Goal: Navigation & Orientation: Find specific page/section

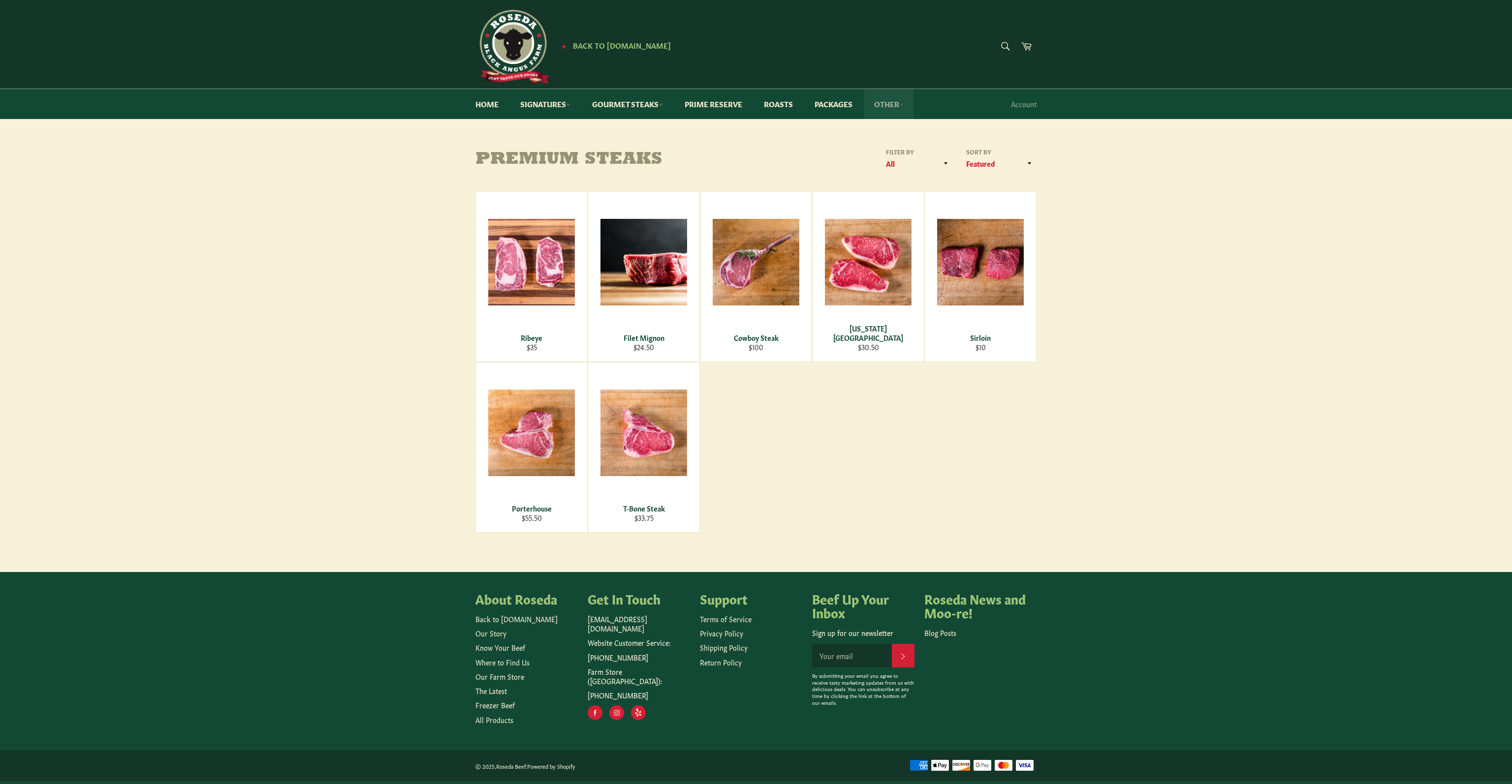
click at [902, 102] on link "Other" at bounding box center [889, 104] width 49 height 30
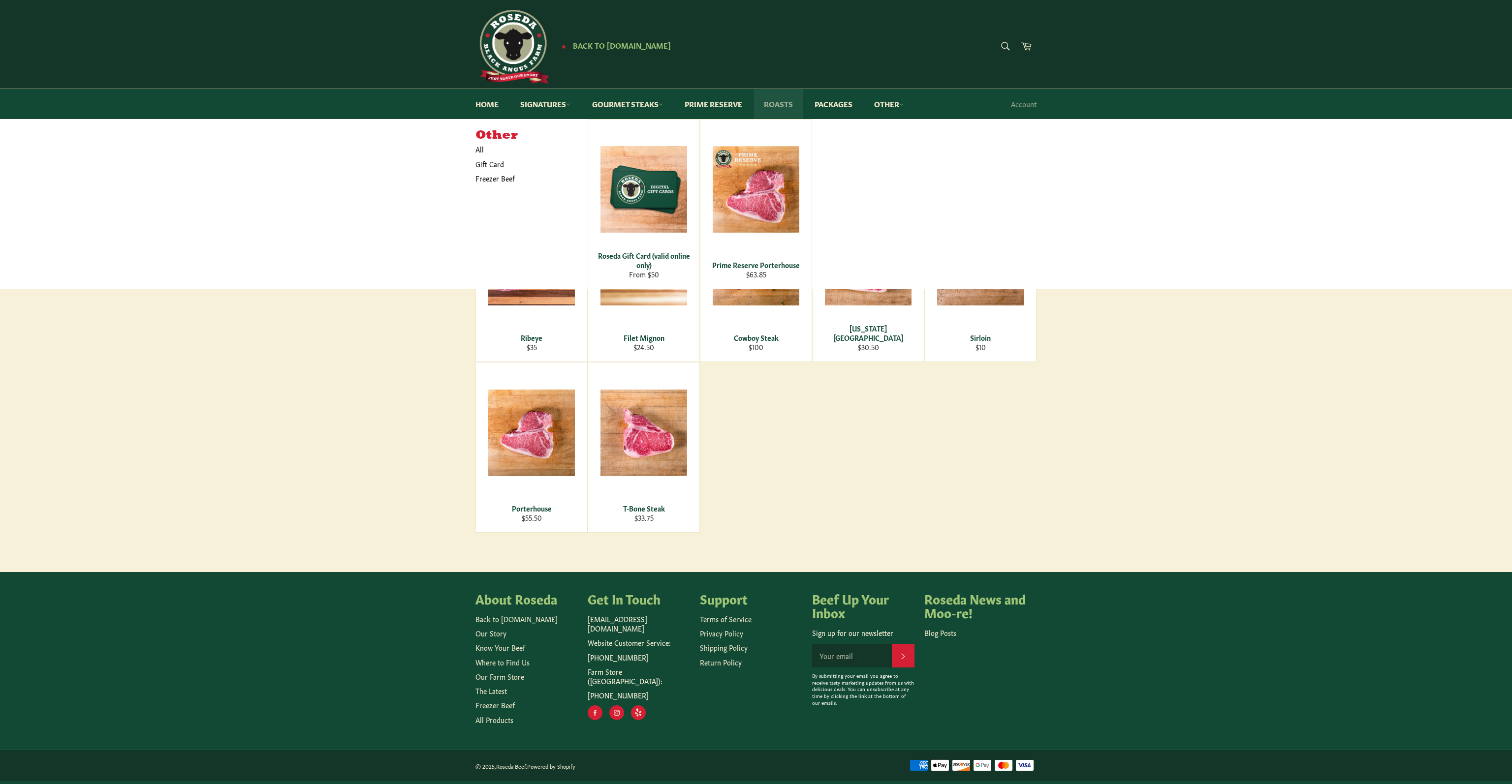
click at [778, 107] on link "Roasts" at bounding box center [778, 104] width 48 height 30
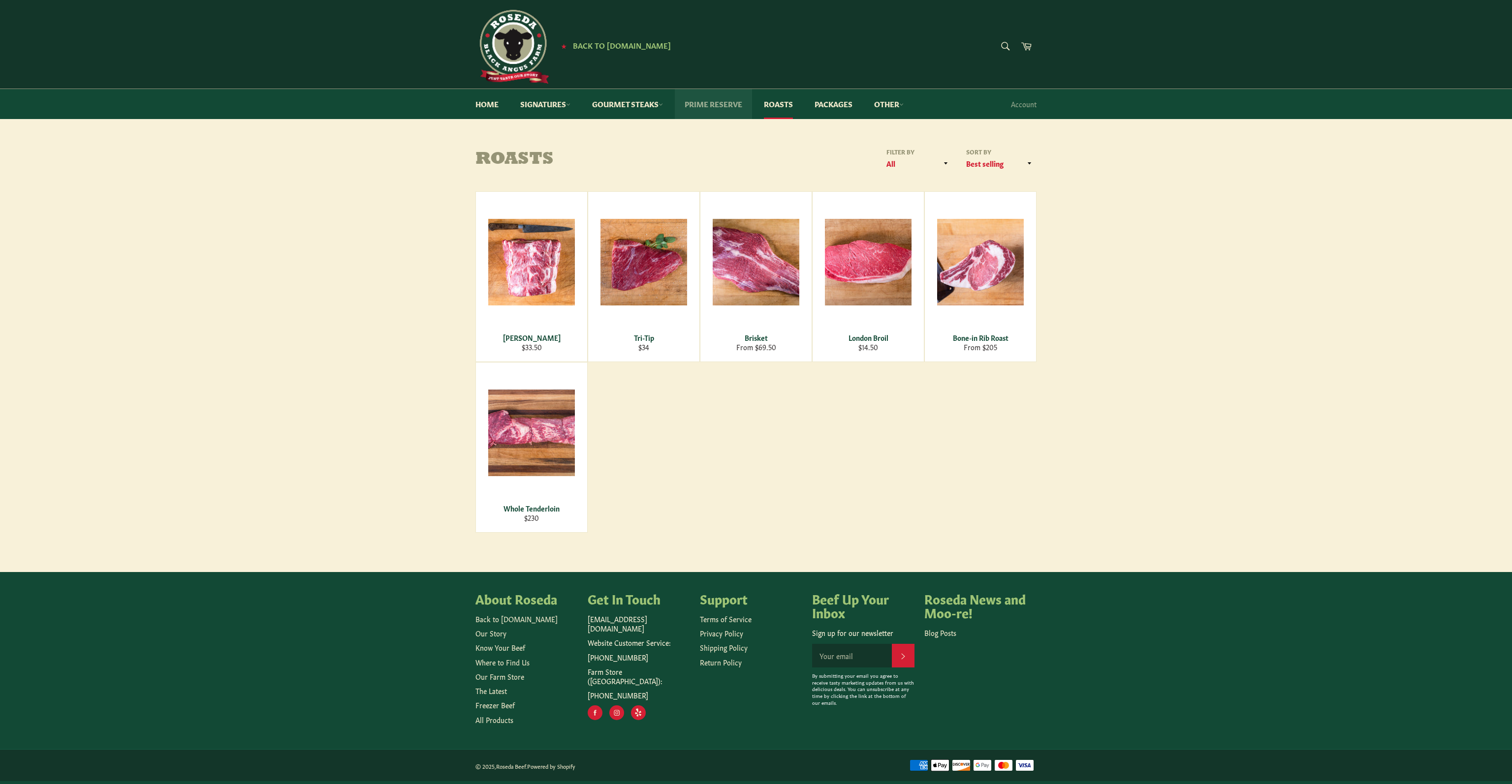
click at [731, 106] on link "Prime Reserve" at bounding box center [713, 104] width 77 height 30
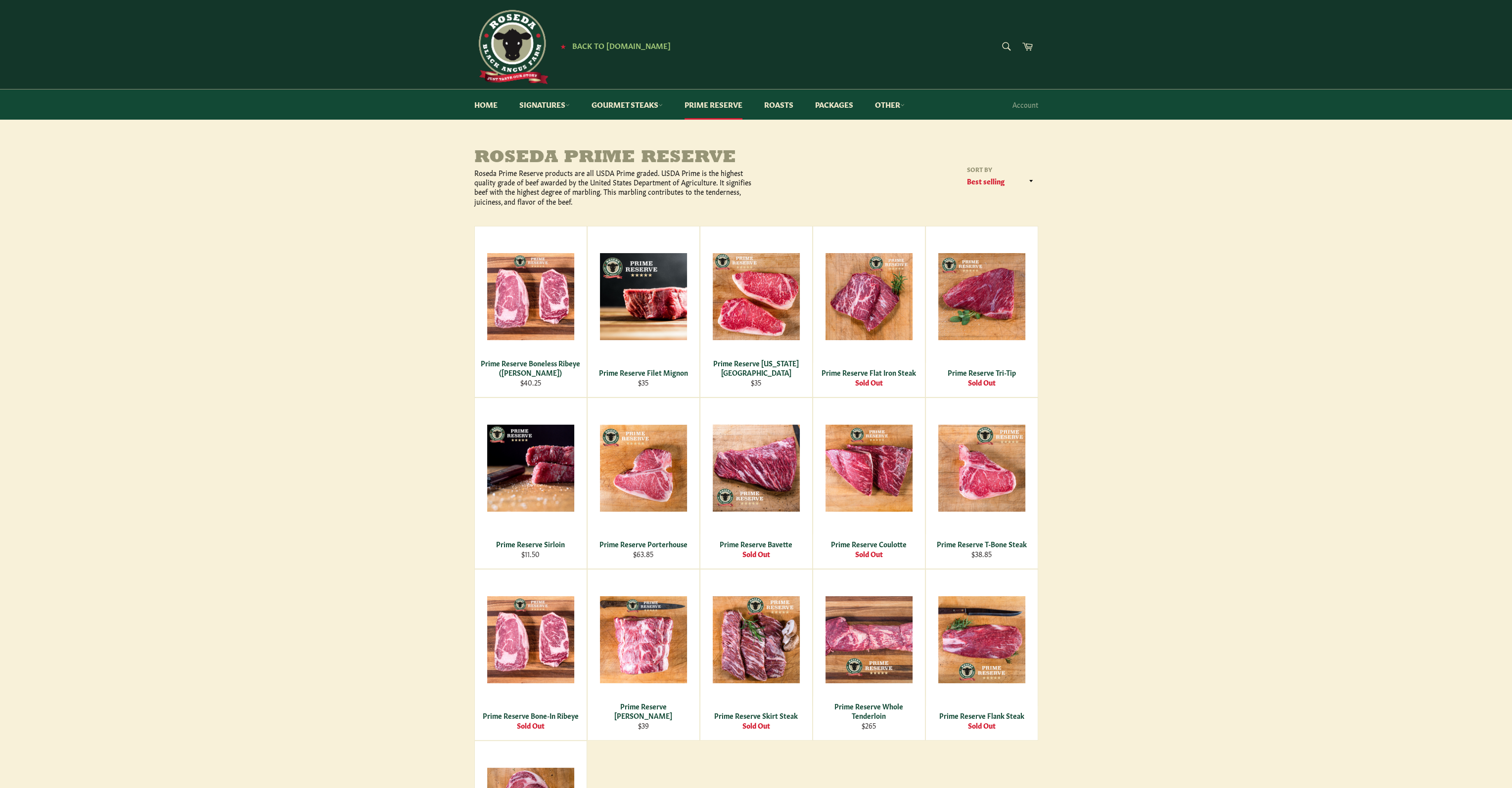
click at [521, 53] on img at bounding box center [511, 47] width 75 height 75
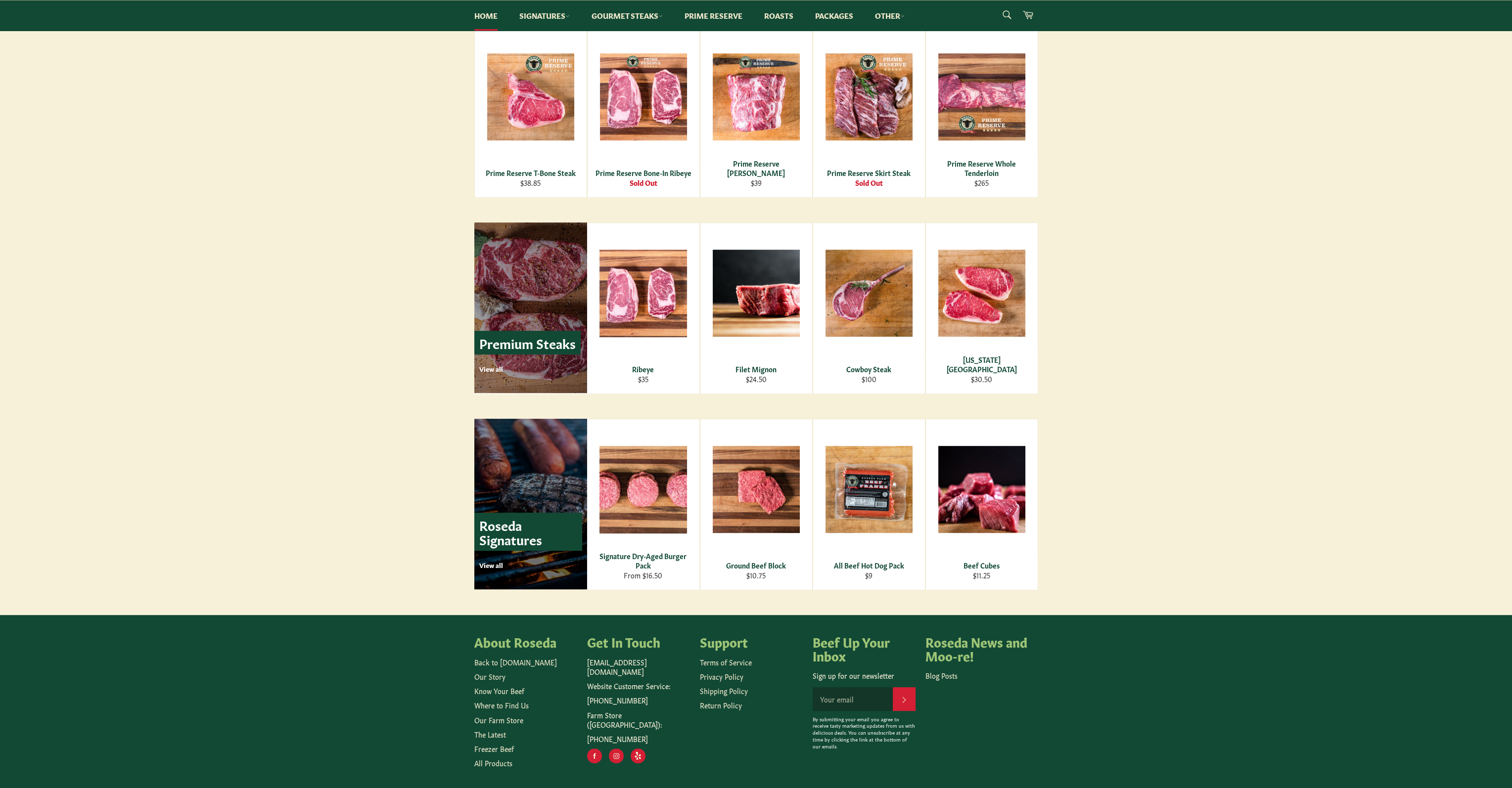
scroll to position [1019, 0]
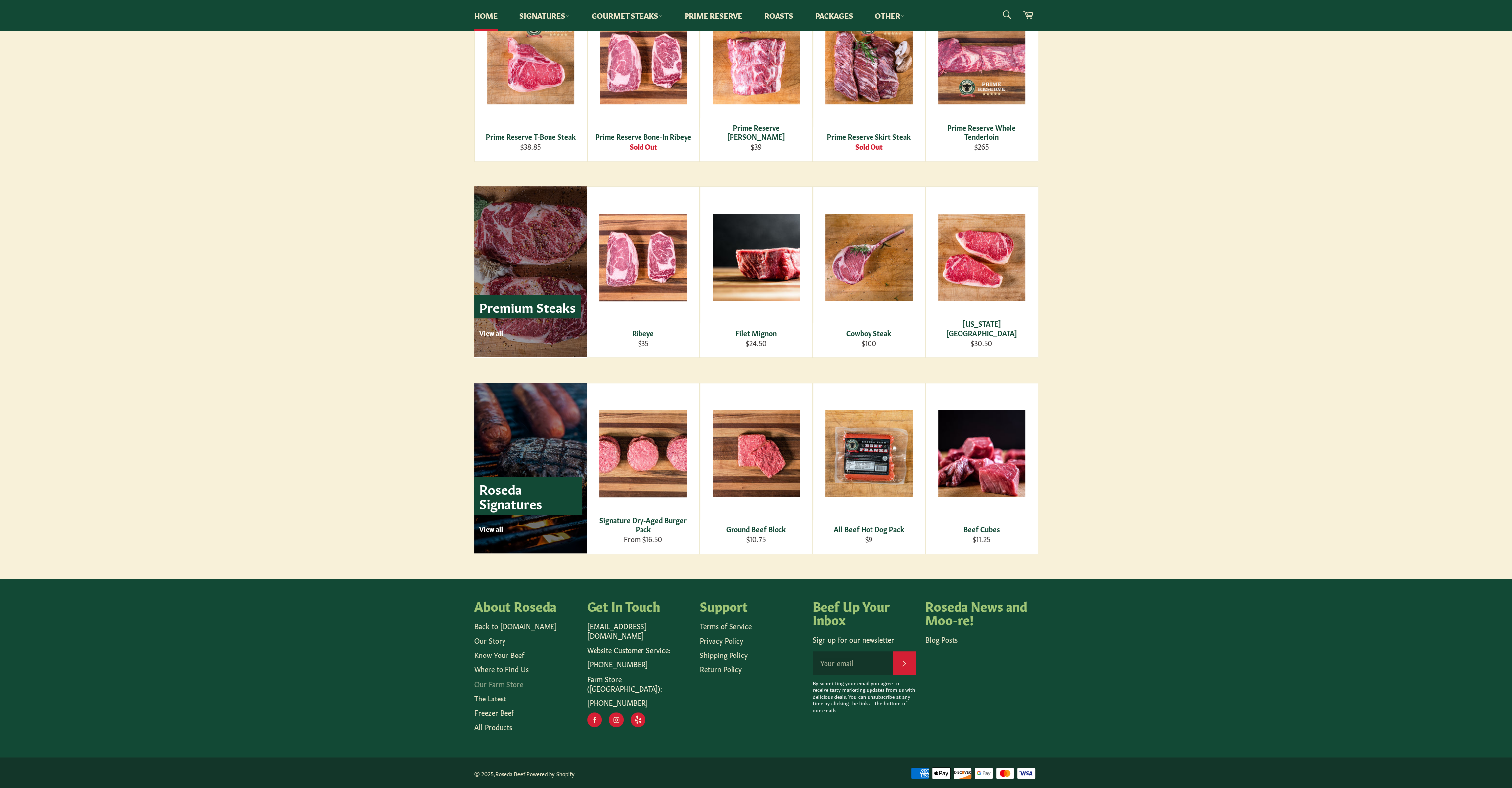
click at [501, 685] on link "Our Farm Store" at bounding box center [498, 684] width 49 height 10
